Goal: Book appointment/travel/reservation

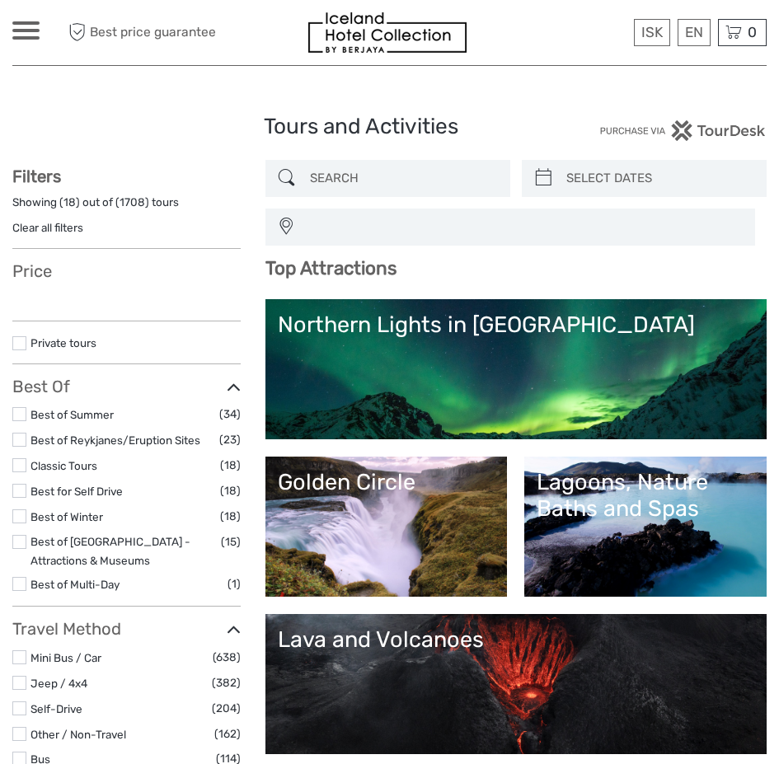
select select
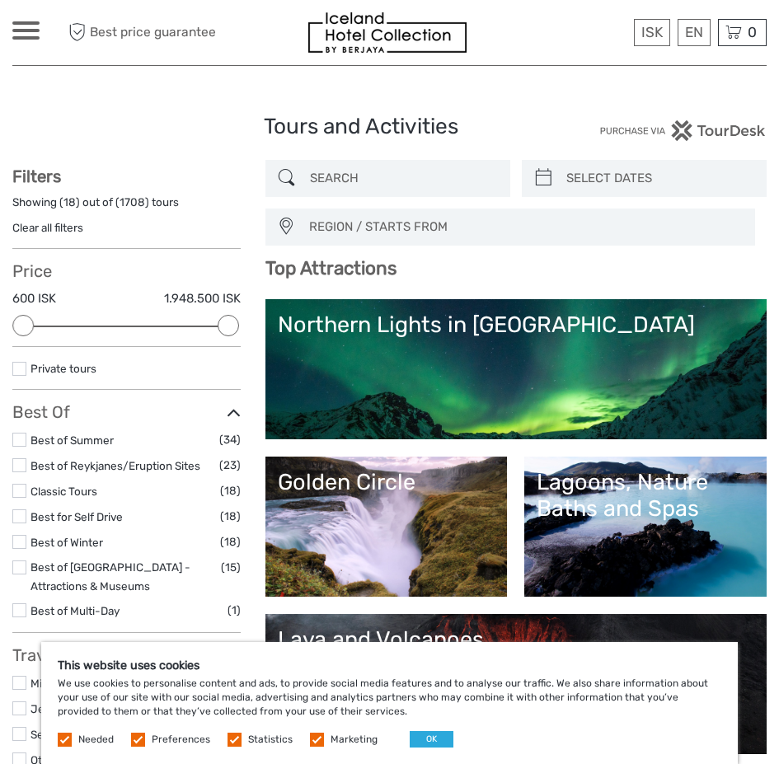
click at [537, 513] on div "Lagoons, Nature Baths and Spas" at bounding box center [646, 496] width 218 height 54
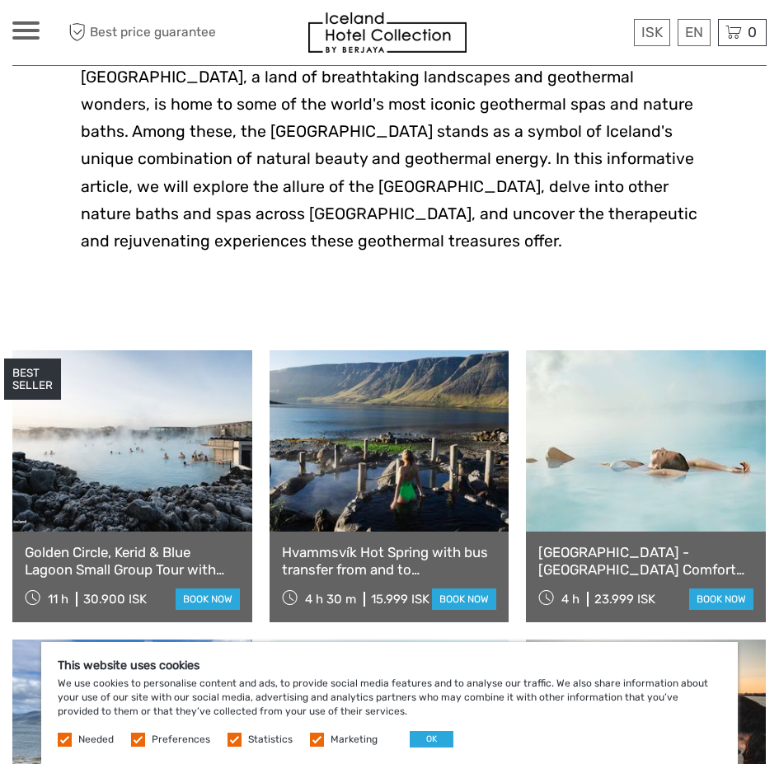
scroll to position [412, 0]
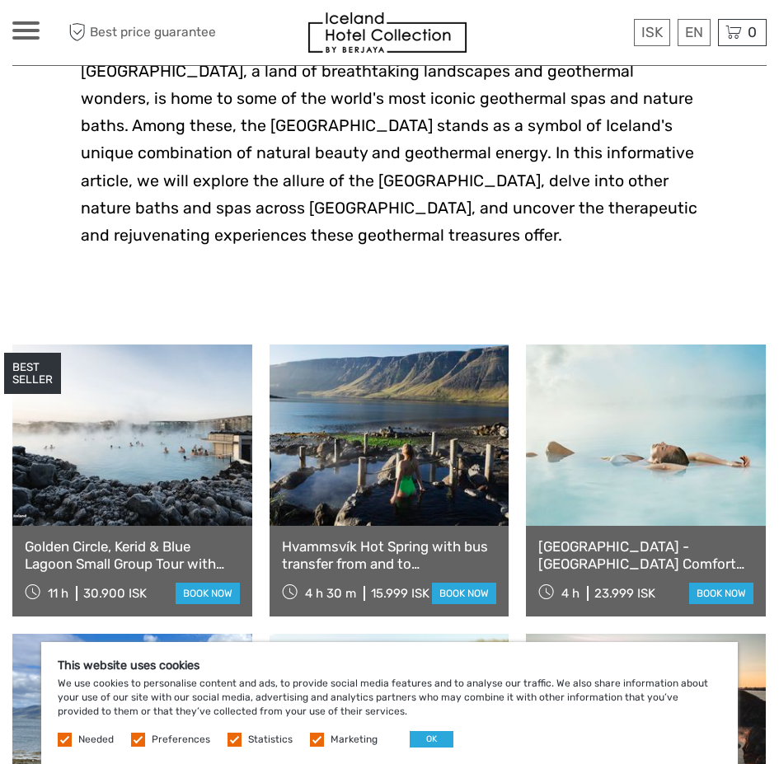
click at [144, 740] on label at bounding box center [138, 740] width 14 height 14
click at [0, 0] on input "checkbox" at bounding box center [0, 0] width 0 height 0
click at [229, 744] on label at bounding box center [235, 740] width 14 height 14
click at [0, 0] on input "checkbox" at bounding box center [0, 0] width 0 height 0
click at [310, 740] on label at bounding box center [317, 740] width 14 height 14
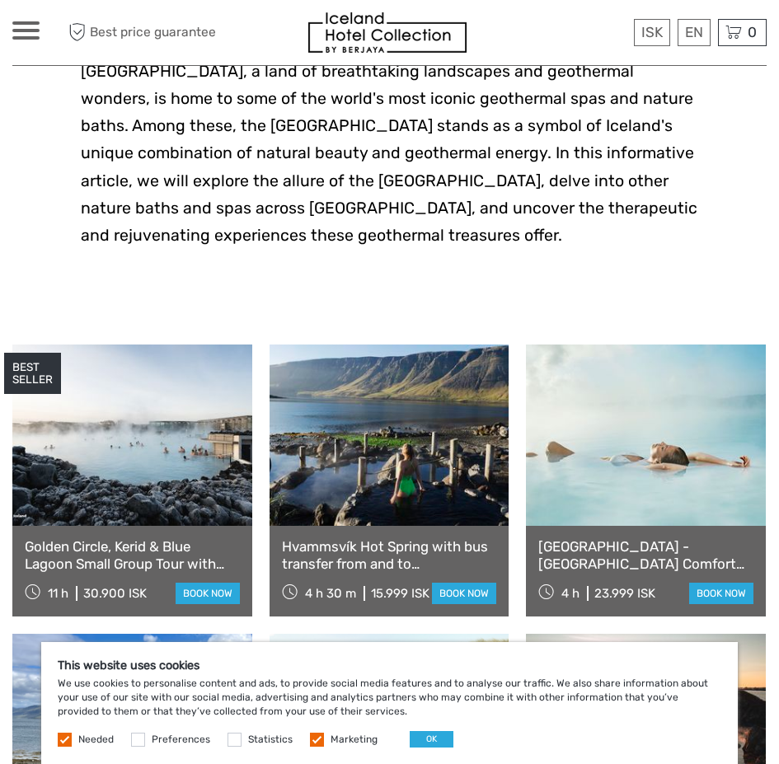
click at [0, 0] on input "checkbox" at bounding box center [0, 0] width 0 height 0
click at [439, 742] on button "OK" at bounding box center [432, 739] width 44 height 16
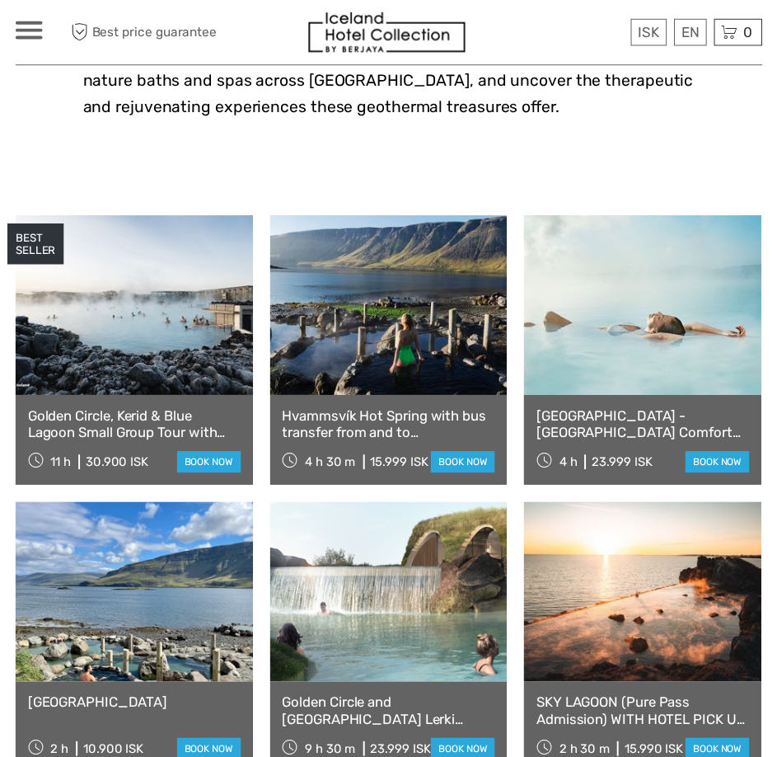
scroll to position [577, 0]
